Goal: Use online tool/utility: Utilize a website feature to perform a specific function

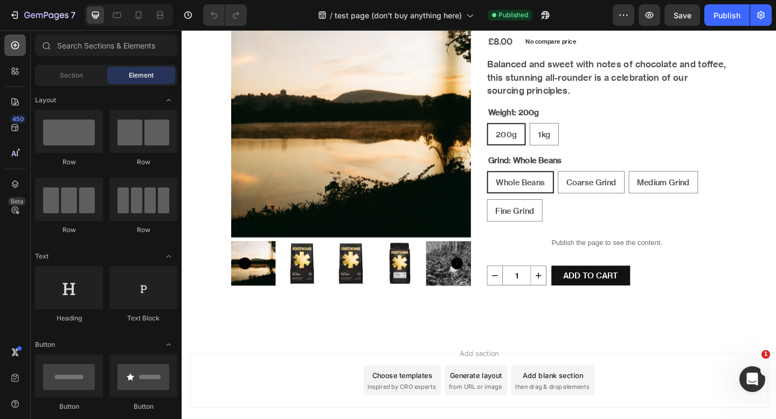
click at [13, 48] on icon at bounding box center [15, 46] width 8 height 8
click at [19, 185] on icon at bounding box center [15, 184] width 11 height 11
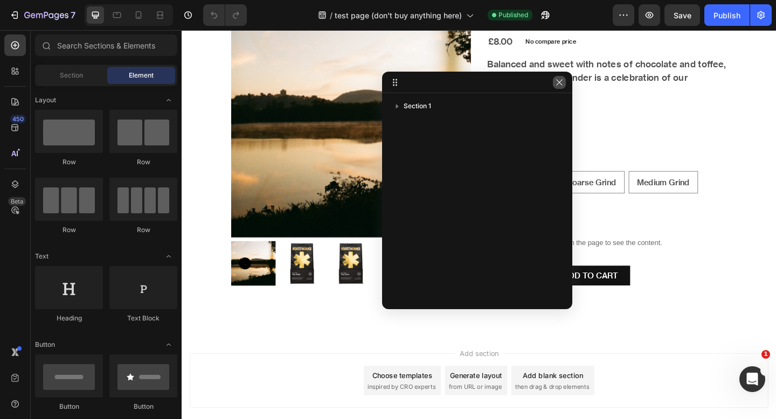
click at [555, 86] on button "button" at bounding box center [559, 82] width 13 height 13
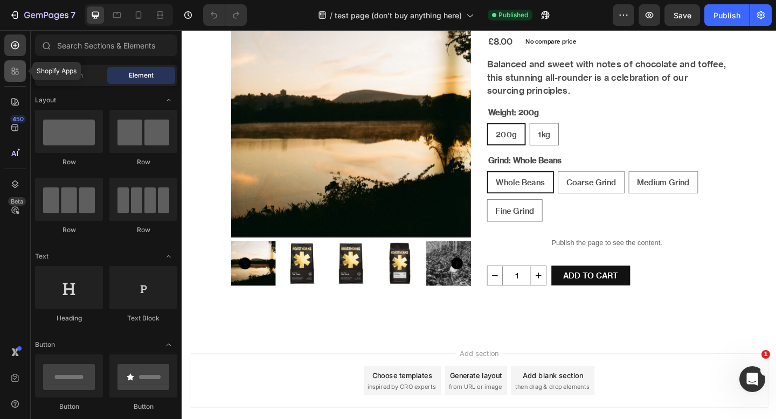
click at [25, 68] on div at bounding box center [15, 71] width 22 height 22
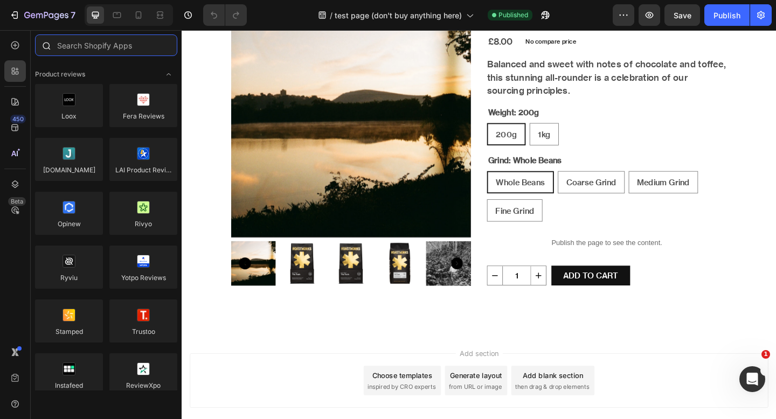
click at [95, 54] on input "text" at bounding box center [106, 46] width 142 height 22
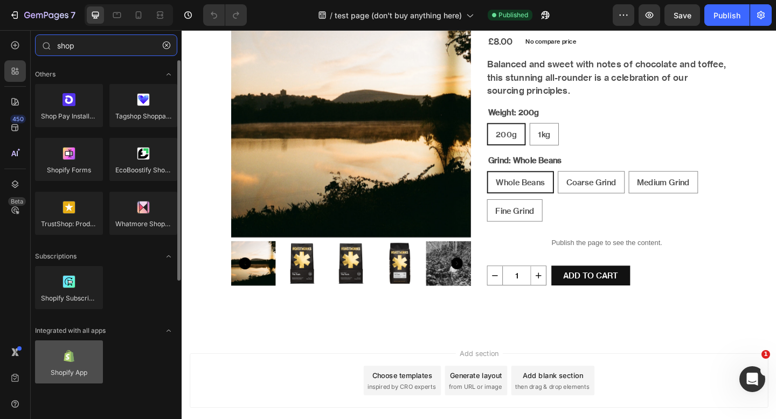
type input "shop"
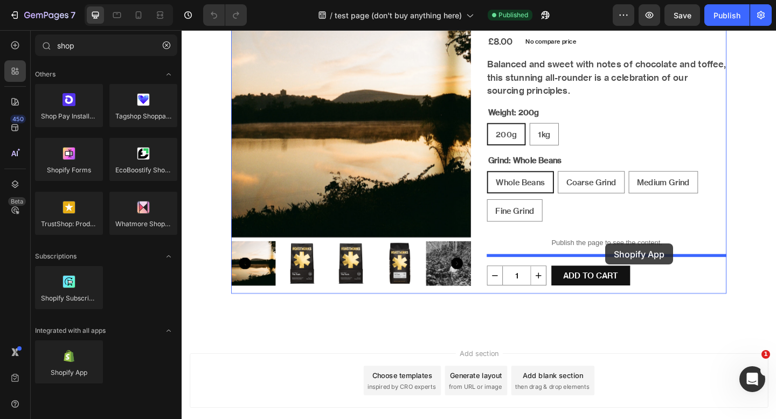
drag, startPoint x: 247, startPoint y: 412, endPoint x: 643, endPoint y: 263, distance: 423.0
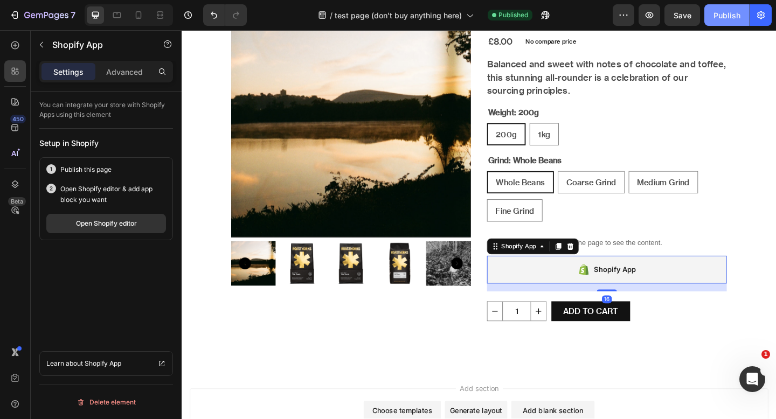
click at [734, 12] on div "Publish" at bounding box center [727, 15] width 27 height 11
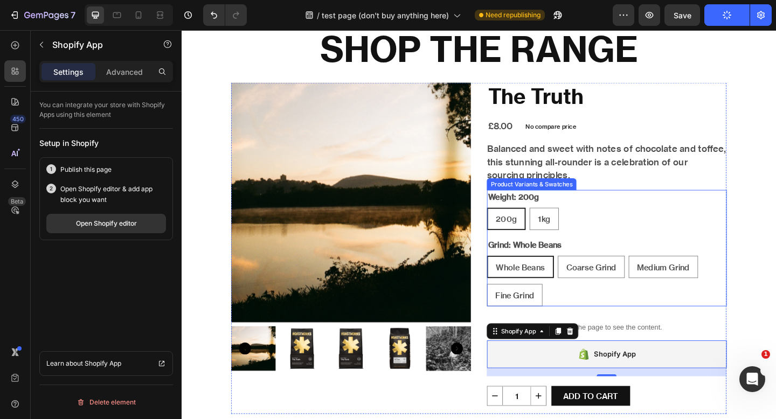
scroll to position [101, 0]
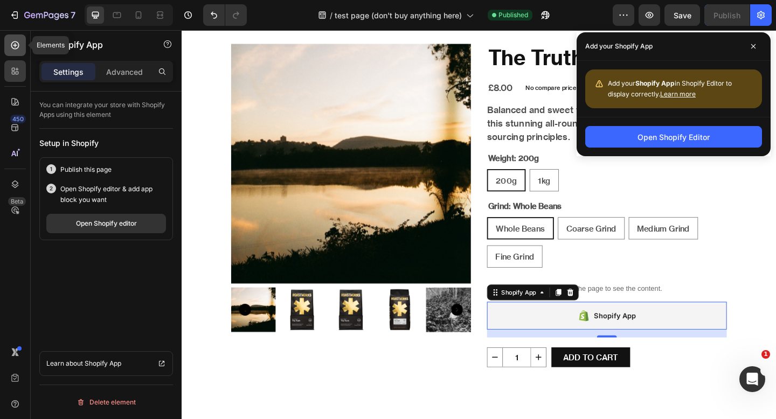
click at [13, 47] on icon at bounding box center [15, 45] width 11 height 11
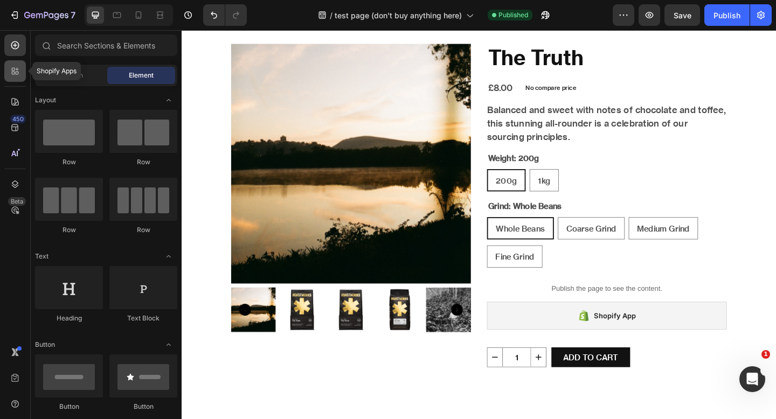
click at [17, 75] on icon at bounding box center [15, 71] width 11 height 11
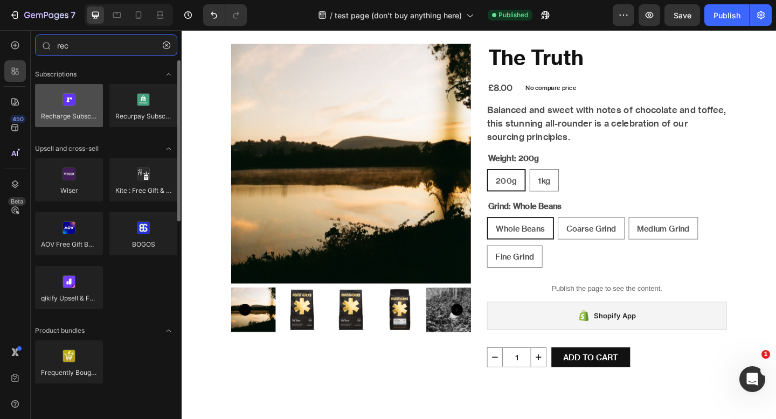
type input "rec"
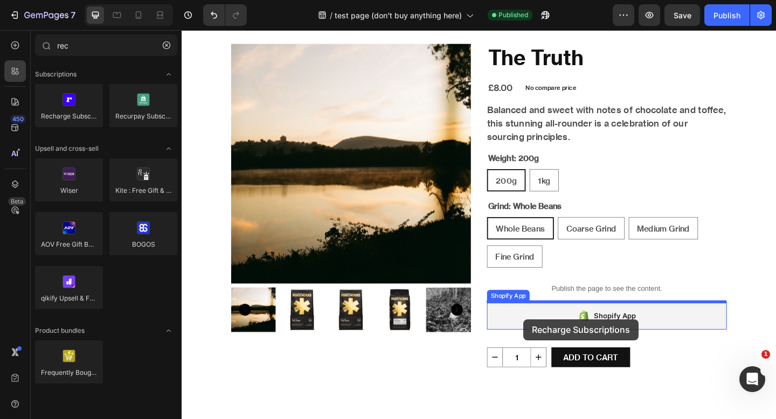
drag, startPoint x: 252, startPoint y: 143, endPoint x: 554, endPoint y: 345, distance: 363.4
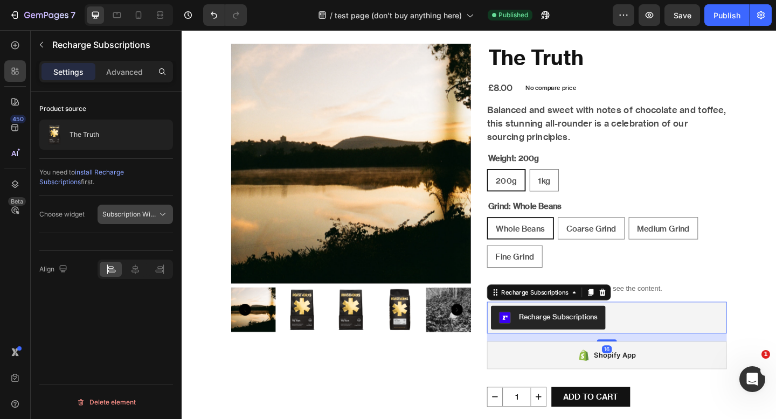
click at [144, 208] on button "Subscription Widget" at bounding box center [135, 214] width 75 height 19
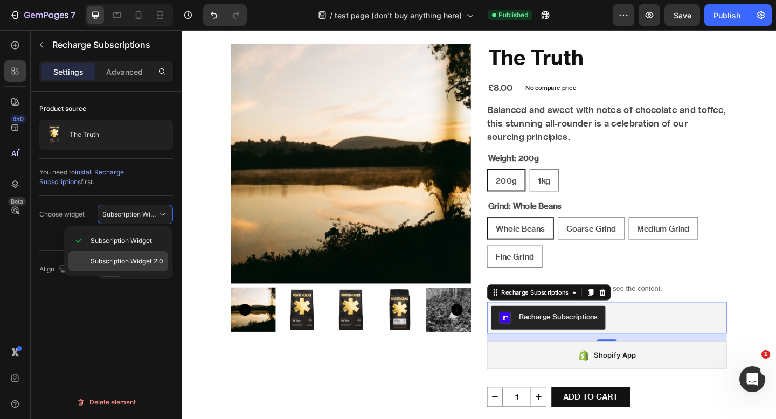
click at [143, 257] on span "Subscription Widget 2.0" at bounding box center [127, 262] width 73 height 10
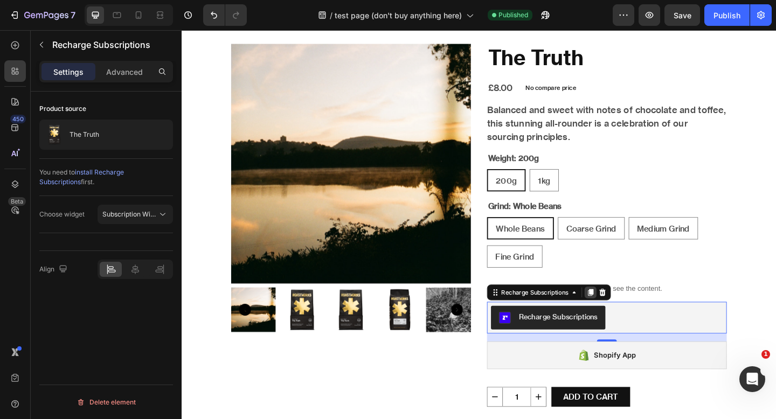
click at [624, 319] on icon at bounding box center [626, 316] width 9 height 9
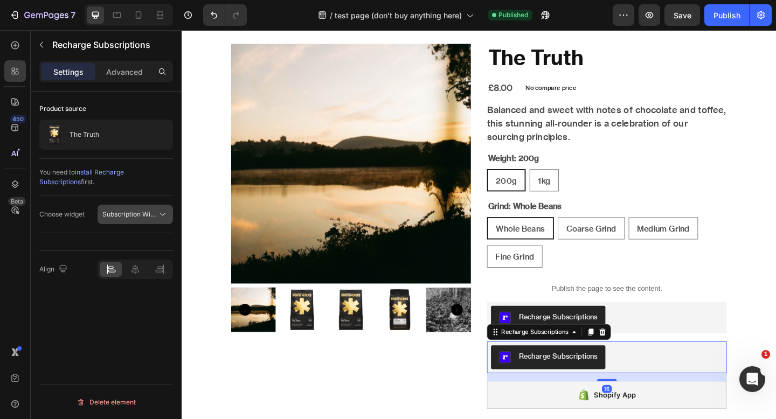
click at [163, 218] on icon at bounding box center [162, 214] width 11 height 11
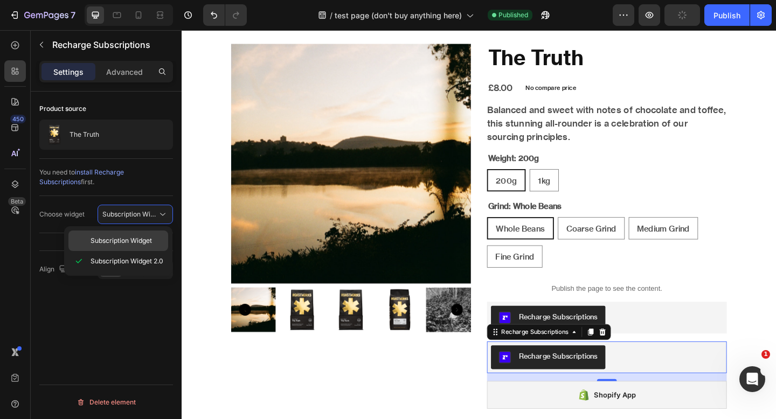
click at [140, 240] on span "Subscription Widget" at bounding box center [121, 241] width 61 height 10
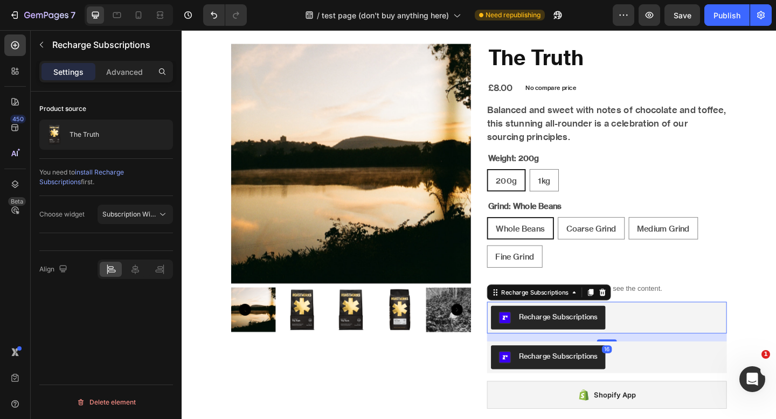
click at [657, 335] on div "Recharge Subscriptions" at bounding box center [644, 343] width 252 height 26
click at [134, 210] on span "Subscription Widget 2.0" at bounding box center [138, 214] width 73 height 8
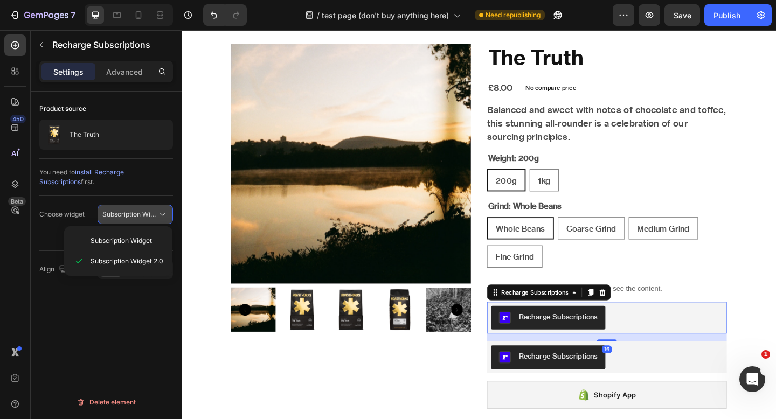
click at [134, 210] on span "Subscription Widget 2.0" at bounding box center [138, 214] width 73 height 8
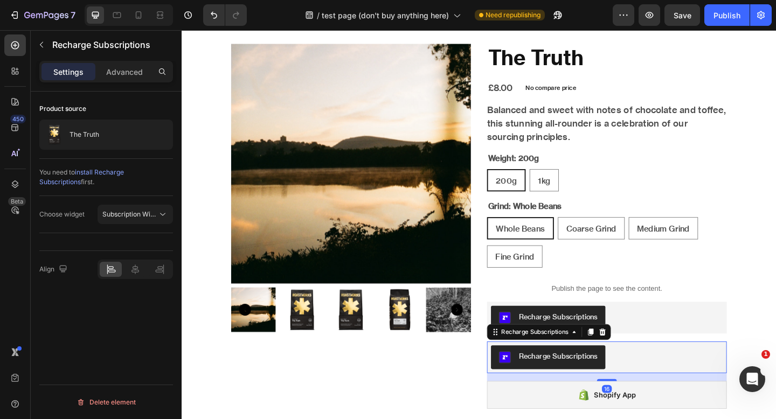
click at [682, 398] on div "Recharge Subscriptions" at bounding box center [644, 387] width 252 height 26
click at [173, 211] on div "Product source The Truth You need to install Recharge Subscriptions first. Choo…" at bounding box center [106, 271] width 151 height 359
click at [167, 211] on icon at bounding box center [162, 214] width 11 height 11
click at [723, 14] on div "Publish" at bounding box center [727, 15] width 27 height 11
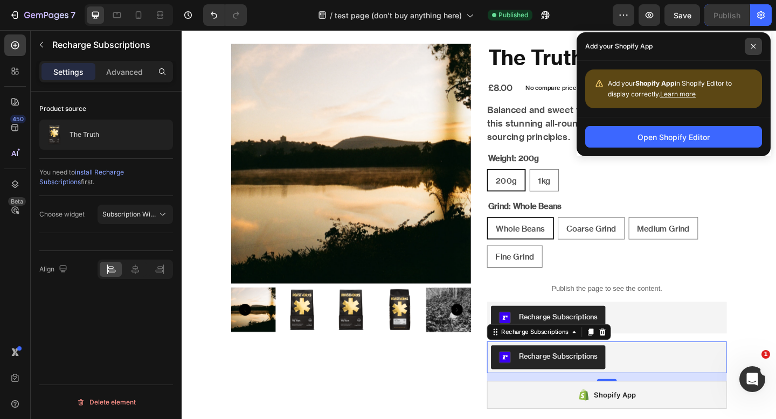
click at [756, 47] on span at bounding box center [753, 46] width 17 height 17
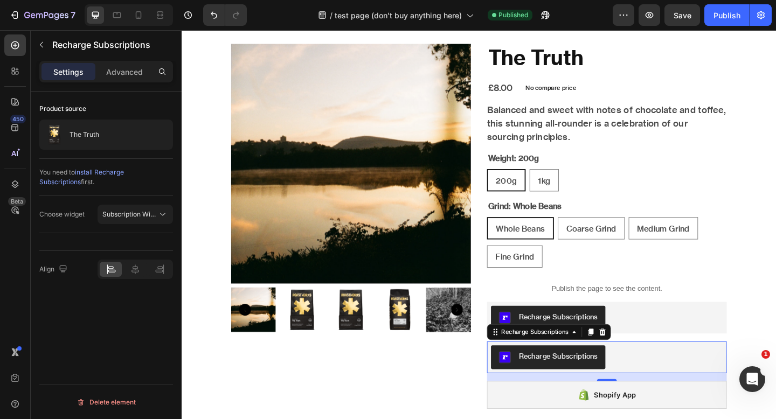
click at [123, 175] on span "install Recharge Subscriptions" at bounding box center [81, 177] width 85 height 18
click at [127, 229] on div "Choose widget Subscription Widget" at bounding box center [106, 214] width 134 height 37
click at [128, 219] on span "Subscription Widget" at bounding box center [129, 215] width 55 height 10
click at [39, 258] on div "Align" at bounding box center [106, 269] width 134 height 37
